Goal: Information Seeking & Learning: Learn about a topic

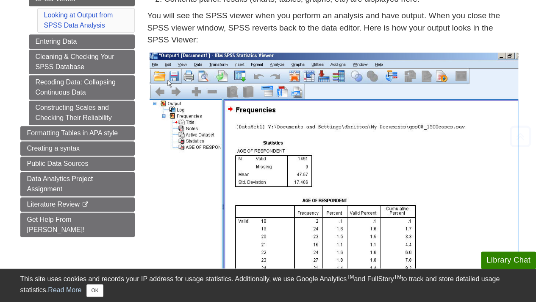
scroll to position [198, 0]
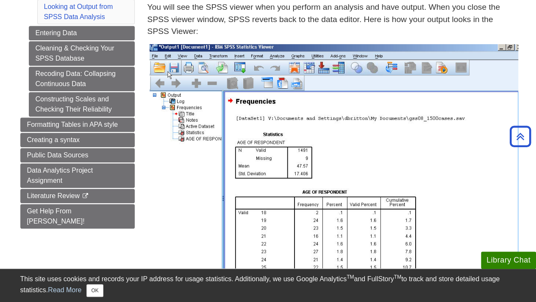
click at [153, 54] on img at bounding box center [334, 162] width 369 height 237
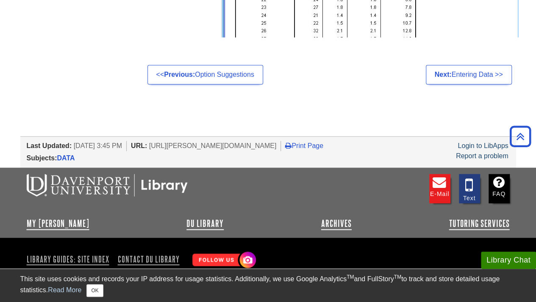
scroll to position [446, 0]
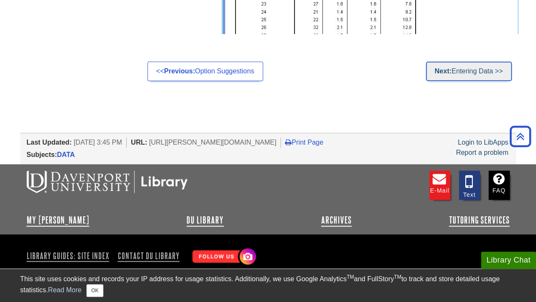
click at [462, 74] on link "Next: Entering Data >>" at bounding box center [469, 70] width 86 height 19
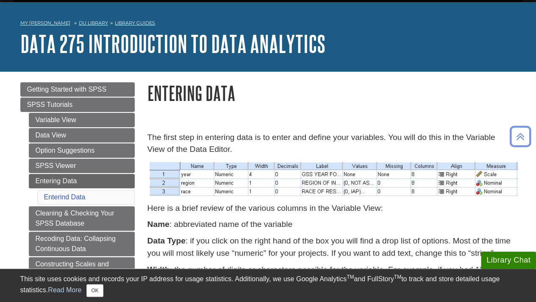
scroll to position [8, 0]
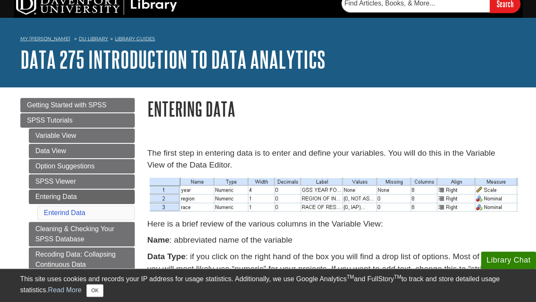
click at [195, 192] on img at bounding box center [334, 195] width 369 height 34
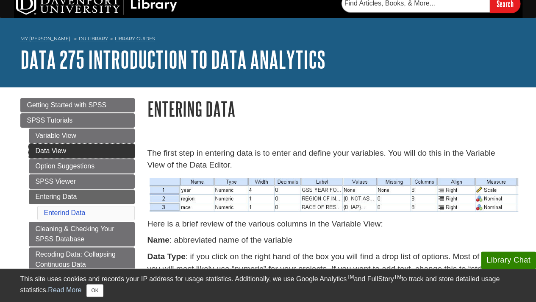
click at [60, 145] on link "Data View" at bounding box center [82, 151] width 106 height 14
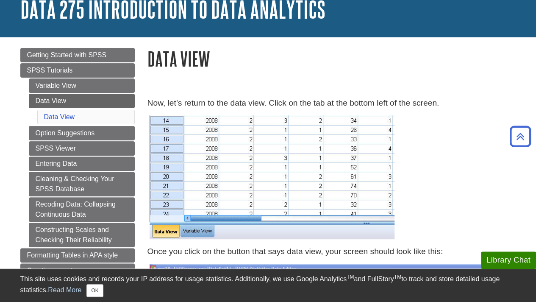
scroll to position [56, 0]
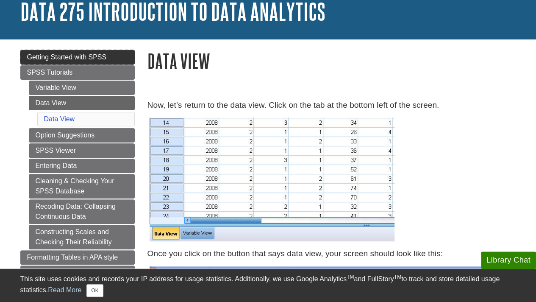
click at [56, 54] on span "Getting Started with SPSS" at bounding box center [67, 56] width 80 height 7
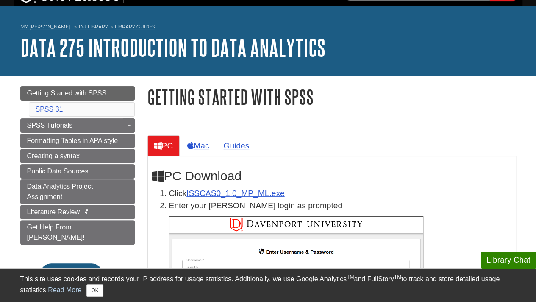
scroll to position [20, 0]
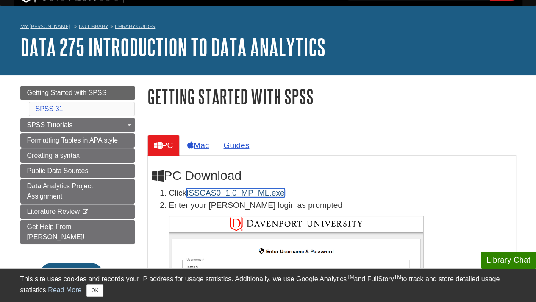
click at [218, 195] on link "ISSCAS0_1.0_MP_ML.exe" at bounding box center [236, 192] width 98 height 9
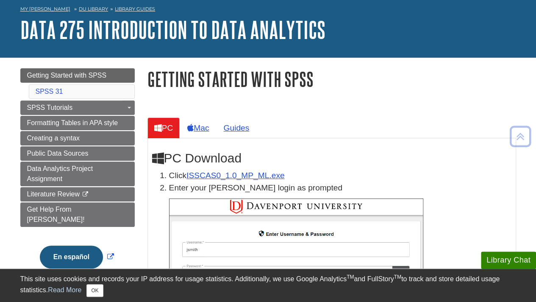
scroll to position [29, 0]
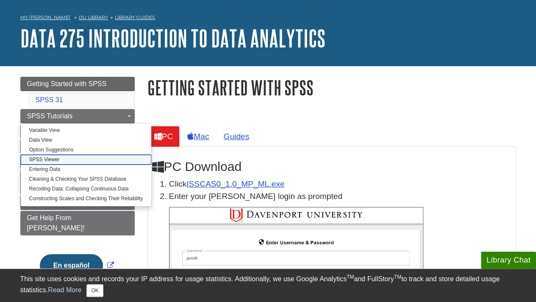
click at [64, 162] on link "SPSS Viewer" at bounding box center [86, 160] width 131 height 10
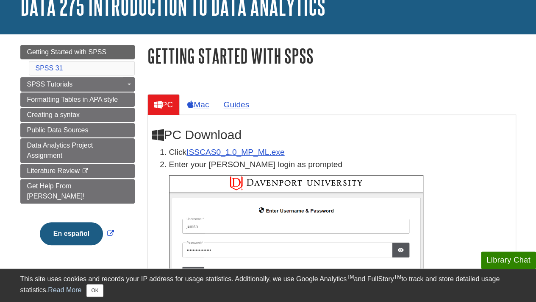
scroll to position [64, 0]
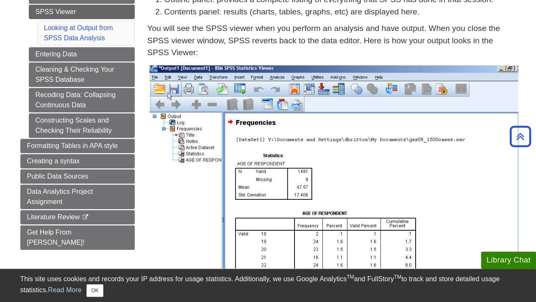
scroll to position [177, 0]
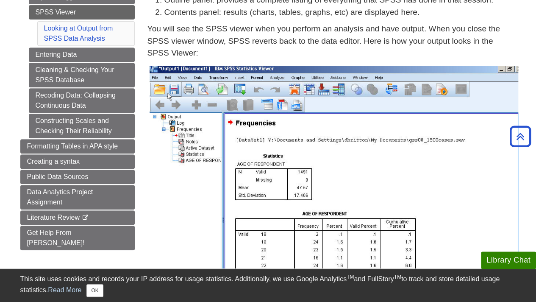
click at [156, 78] on img at bounding box center [334, 184] width 369 height 237
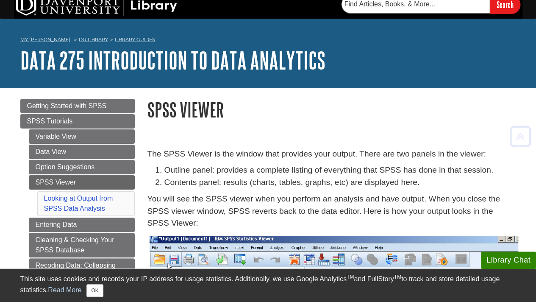
scroll to position [11, 0]
